Goal: Information Seeking & Learning: Understand process/instructions

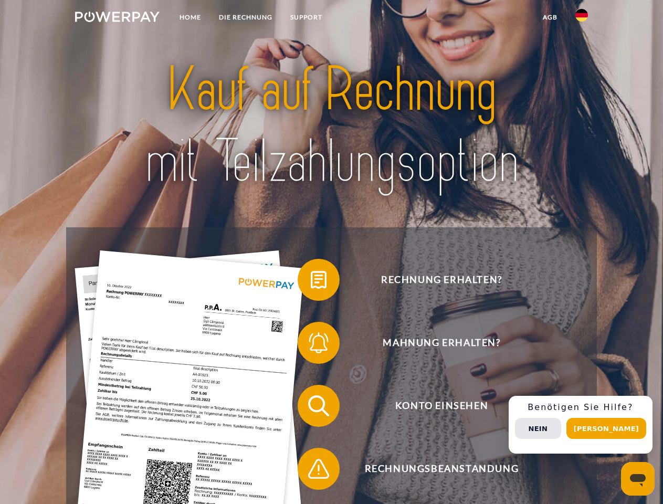
click at [117, 18] on img at bounding box center [117, 17] width 85 height 10
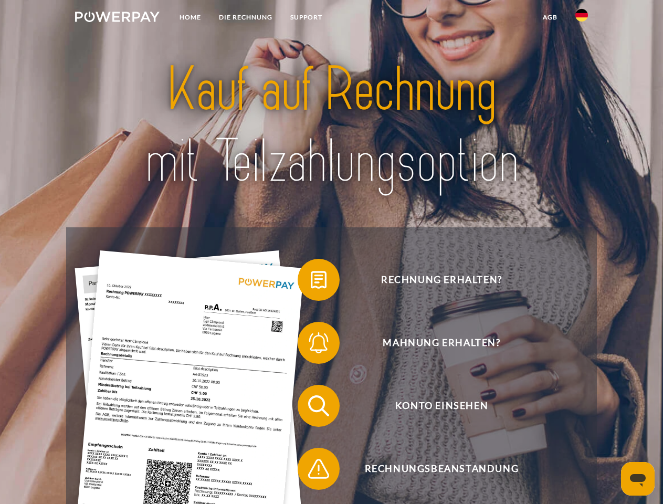
click at [582, 18] on img at bounding box center [581, 15] width 13 height 13
click at [550, 17] on link "agb" at bounding box center [550, 17] width 33 height 19
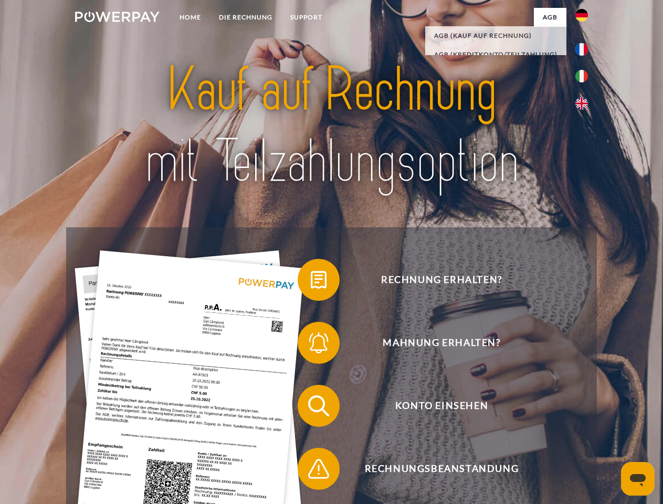
click at [311, 282] on span at bounding box center [303, 280] width 52 height 52
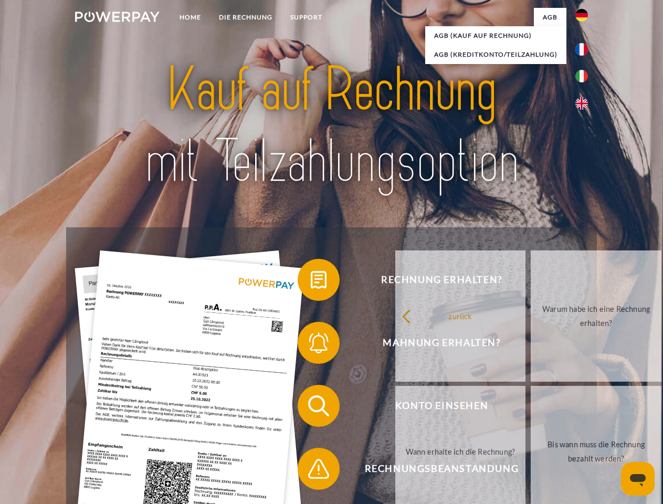
click at [311, 345] on span at bounding box center [303, 343] width 52 height 52
click at [531, 408] on link "Bis wann muss die Rechnung bezahlt werden?" at bounding box center [596, 451] width 131 height 131
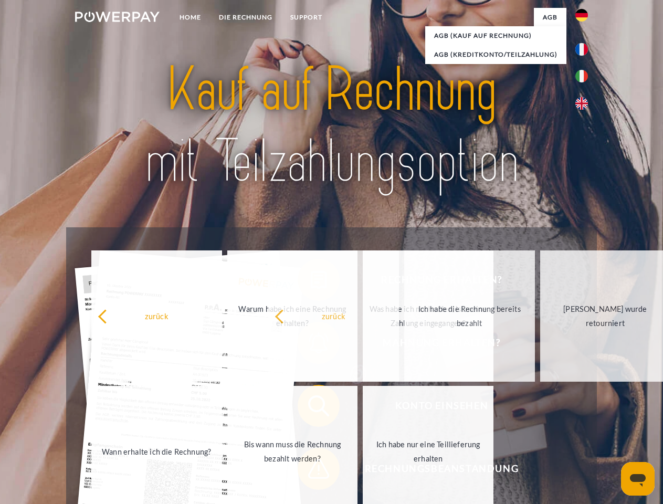
click at [311, 471] on span at bounding box center [303, 469] width 52 height 52
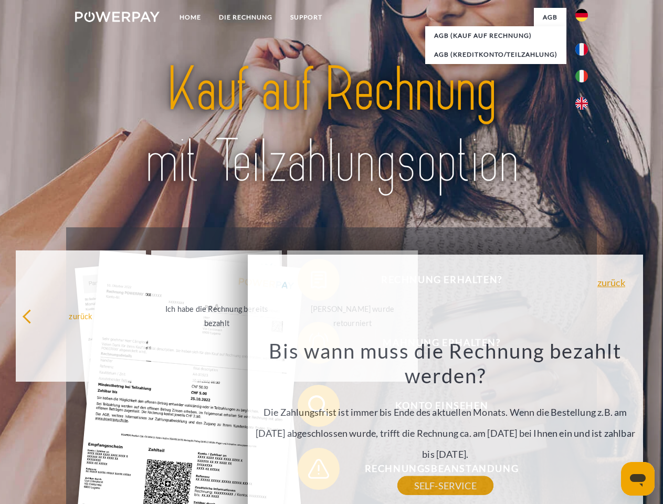
click at [584, 425] on div "Rechnung erhalten? Mahnung erhalten? Konto einsehen" at bounding box center [331, 437] width 530 height 420
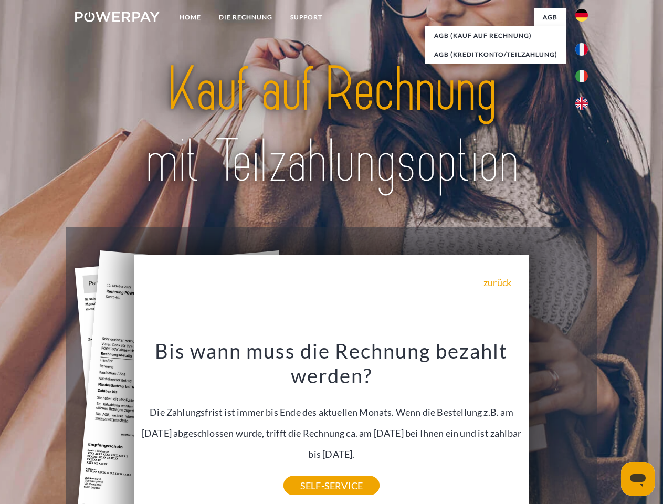
click at [559, 427] on span "Konto einsehen" at bounding box center [441, 406] width 257 height 42
click at [610, 428] on header "Home DIE RECHNUNG SUPPORT" at bounding box center [331, 362] width 663 height 725
